Goal: Check status: Check status

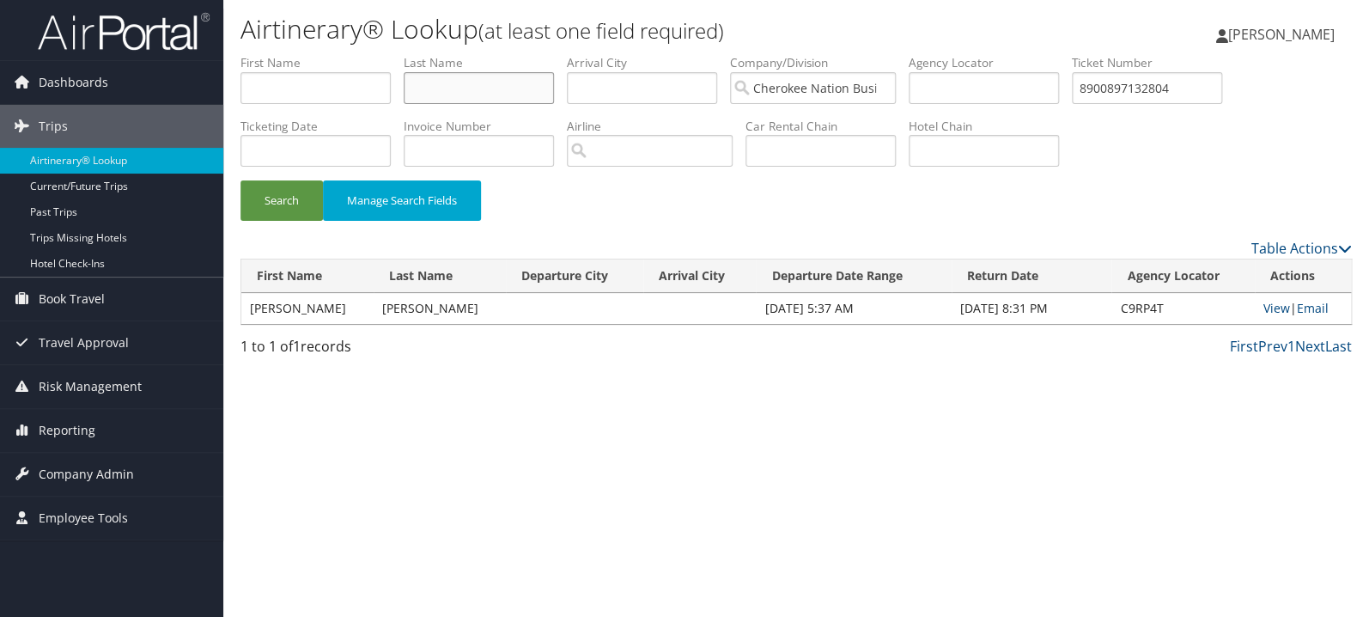
click at [514, 91] on input "text" at bounding box center [479, 88] width 150 height 32
paste input "Sheehan"
type input "Sheehan"
click at [1164, 88] on input "8900897132804" at bounding box center [1147, 88] width 150 height 32
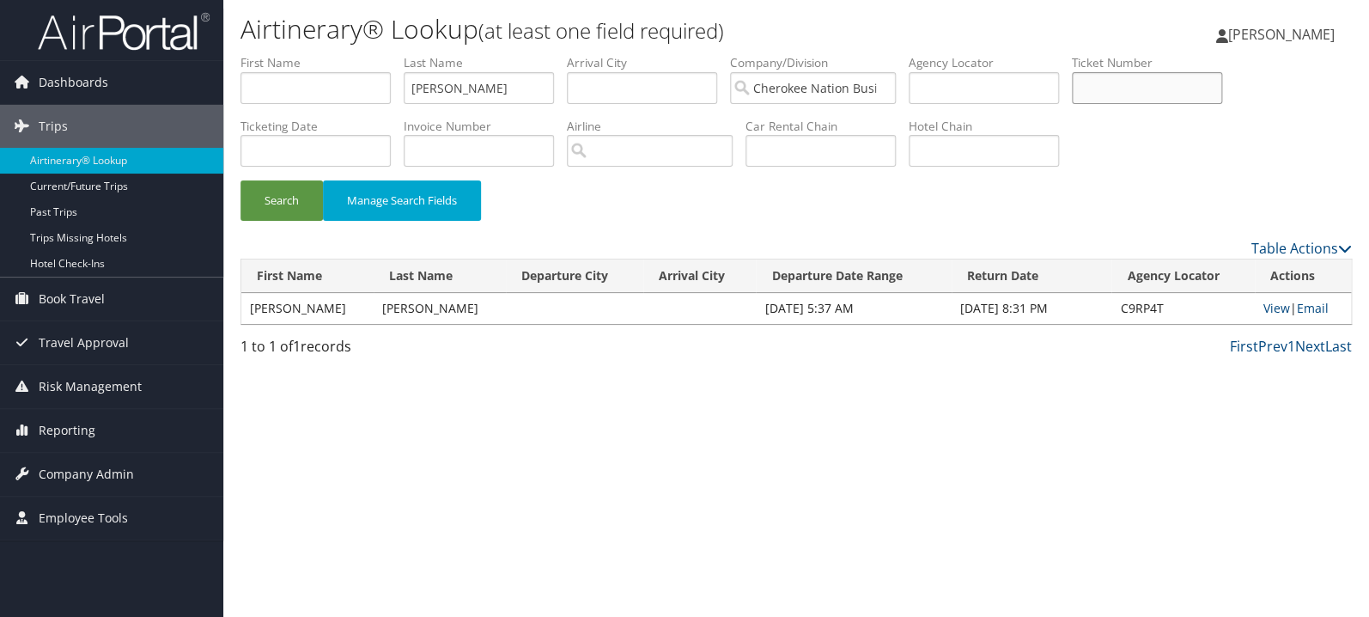
click at [240, 180] on button "Search" at bounding box center [281, 200] width 82 height 40
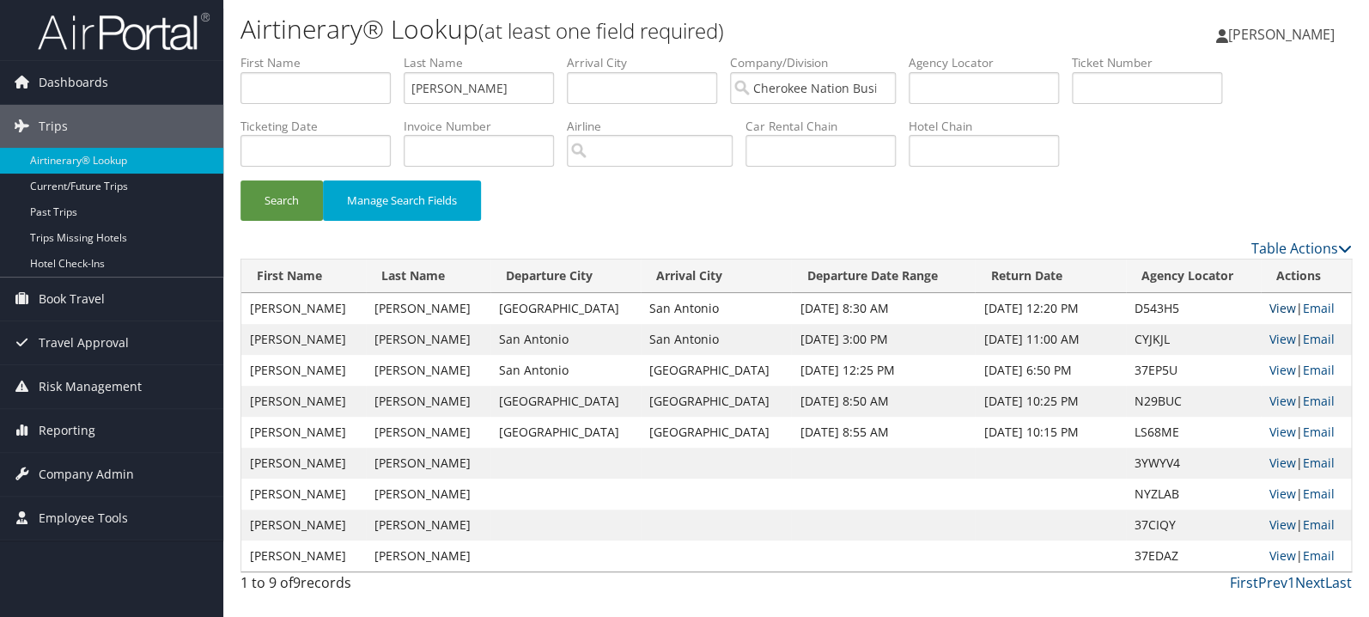
click at [1277, 306] on link "View" at bounding box center [1282, 308] width 27 height 16
